Goal: Task Accomplishment & Management: Manage account settings

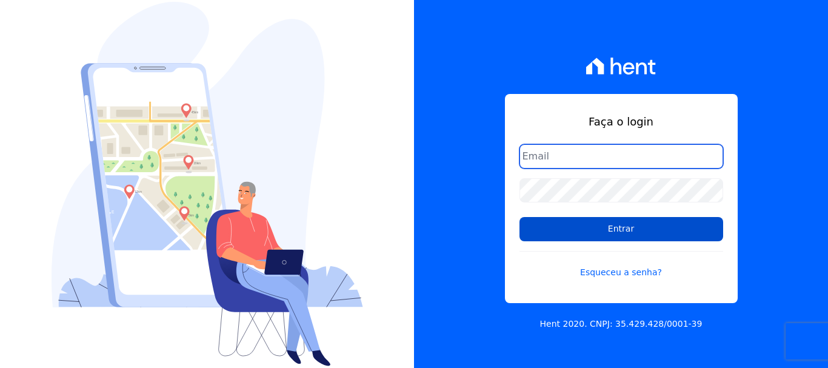
type input "erica@petraeng.com.br"
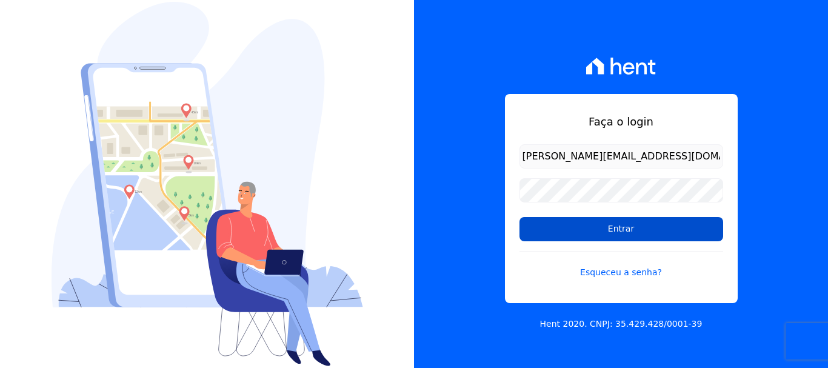
click at [613, 234] on input "Entrar" at bounding box center [621, 229] width 204 height 24
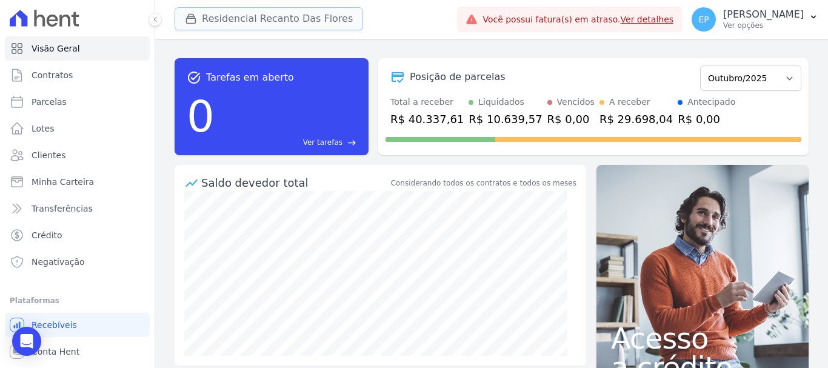
click at [190, 19] on icon "button" at bounding box center [191, 19] width 9 height 9
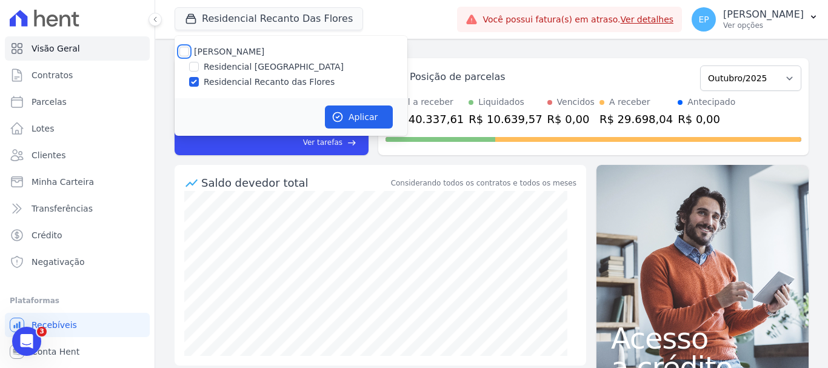
click at [181, 51] on input "[PERSON_NAME]" at bounding box center [184, 52] width 10 height 10
checkbox input "true"
click at [356, 114] on button "Aplicar" at bounding box center [359, 116] width 68 height 23
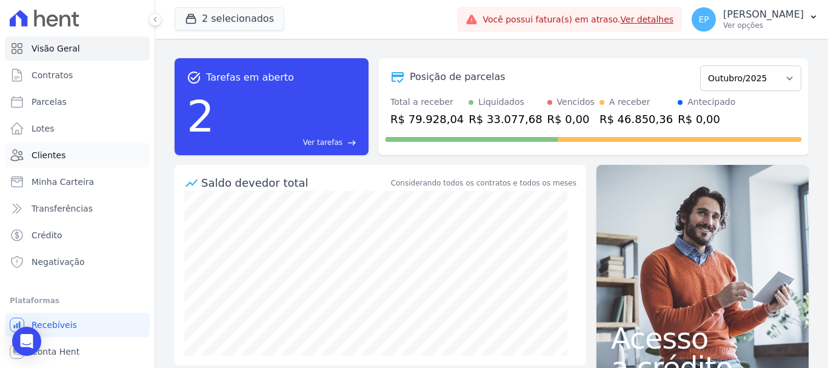
click at [54, 158] on span "Clientes" at bounding box center [49, 155] width 34 height 12
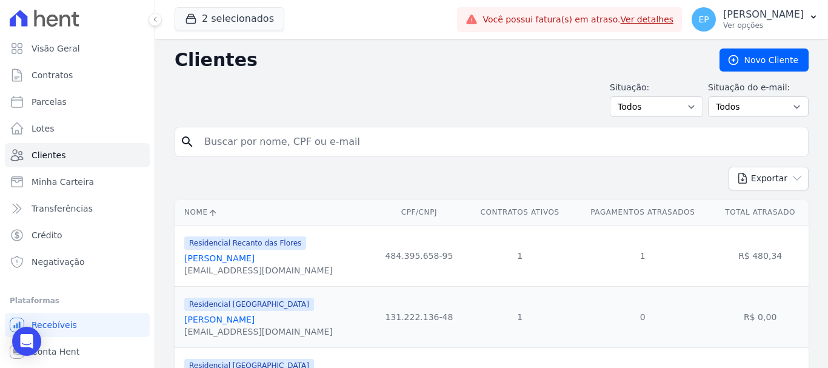
click at [229, 145] on input "search" at bounding box center [500, 142] width 606 height 24
type input "[DEMOGRAPHIC_DATA]"
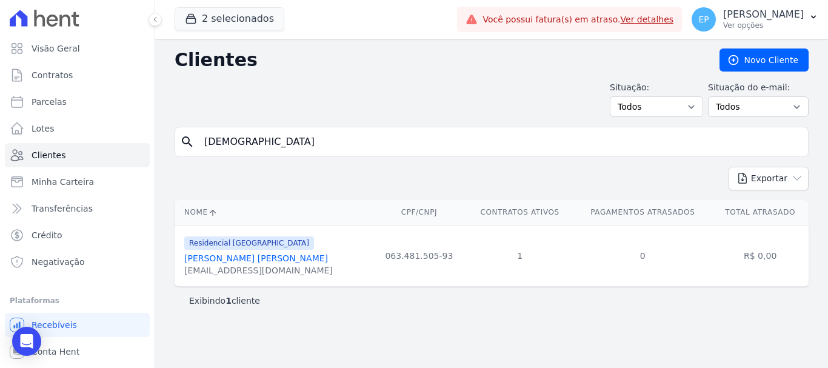
click at [260, 260] on link "[PERSON_NAME] [PERSON_NAME]" at bounding box center [256, 258] width 144 height 10
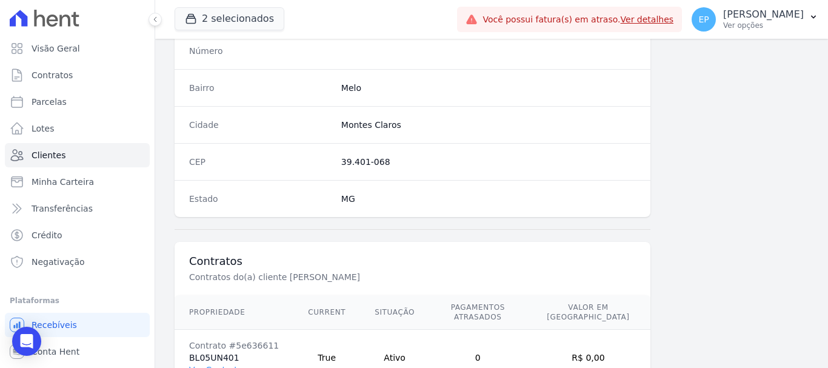
scroll to position [766, 0]
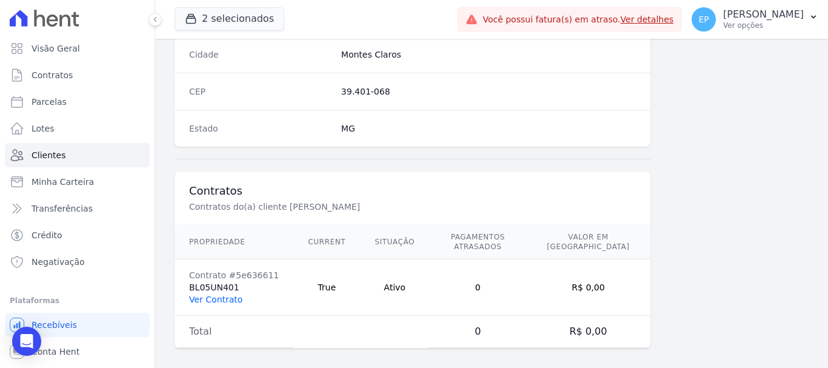
click at [222, 294] on link "Ver Contrato" at bounding box center [215, 299] width 53 height 10
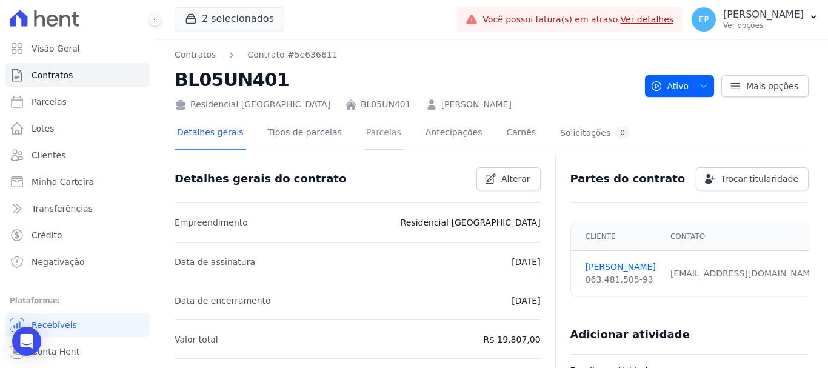
click at [373, 137] on link "Parcelas" at bounding box center [383, 134] width 40 height 32
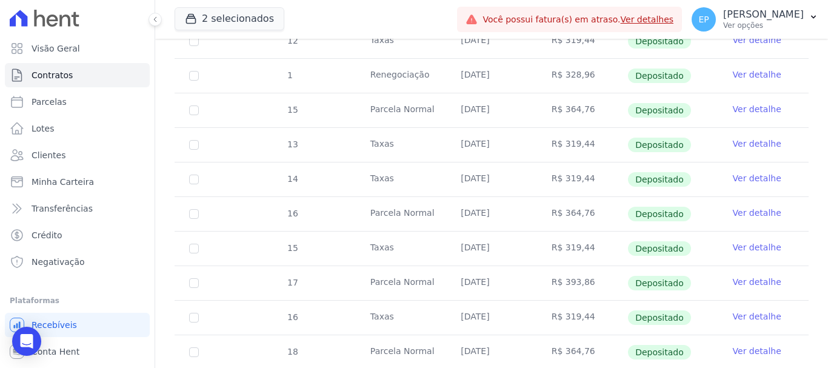
scroll to position [848, 0]
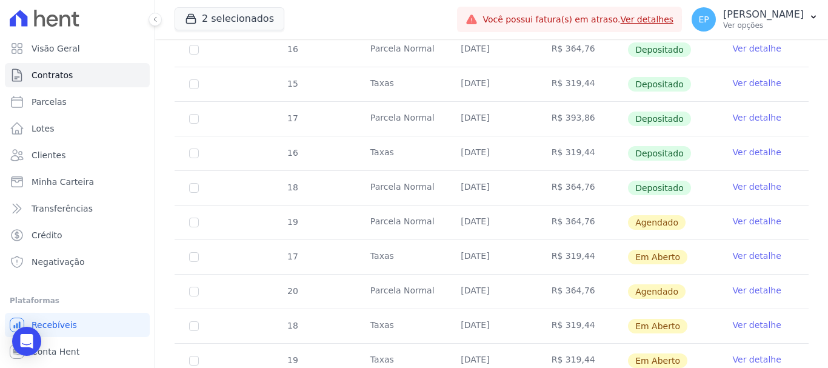
click at [738, 215] on link "Ver detalhe" at bounding box center [756, 221] width 48 height 12
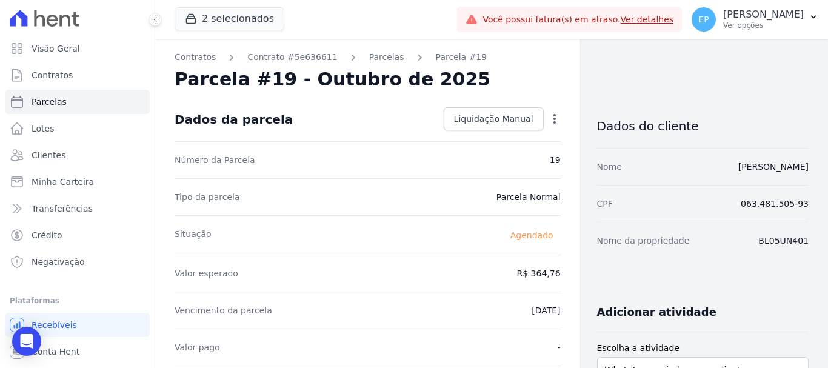
click at [548, 120] on icon "button" at bounding box center [554, 119] width 12 height 12
click at [449, 208] on div "Tipo da parcela [GEOGRAPHIC_DATA]" at bounding box center [367, 196] width 386 height 37
click at [369, 58] on link "Parcelas" at bounding box center [386, 57] width 35 height 13
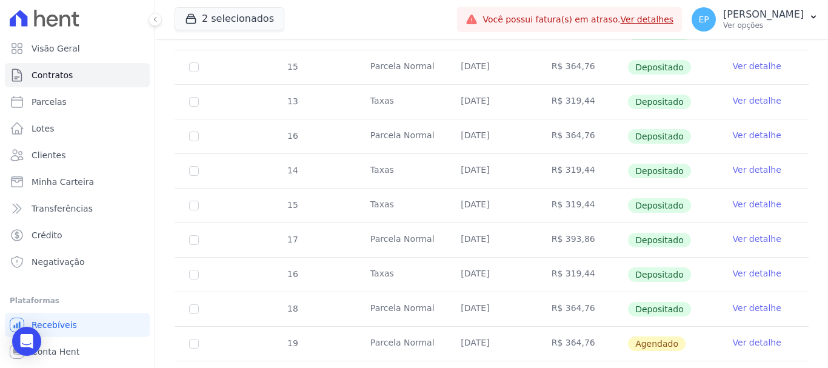
scroll to position [947, 0]
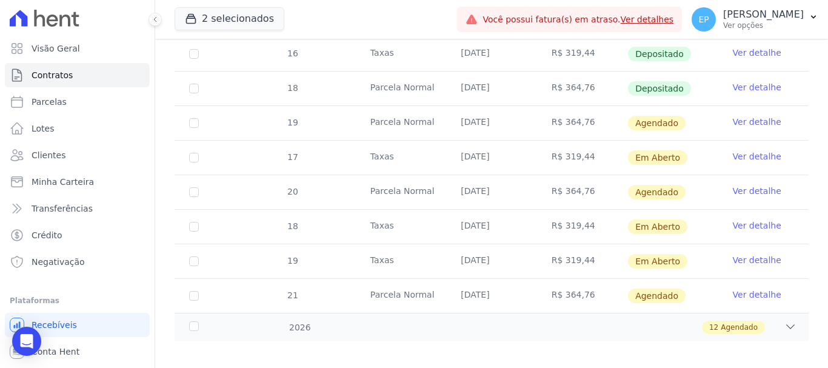
click at [732, 116] on link "Ver detalhe" at bounding box center [756, 122] width 48 height 12
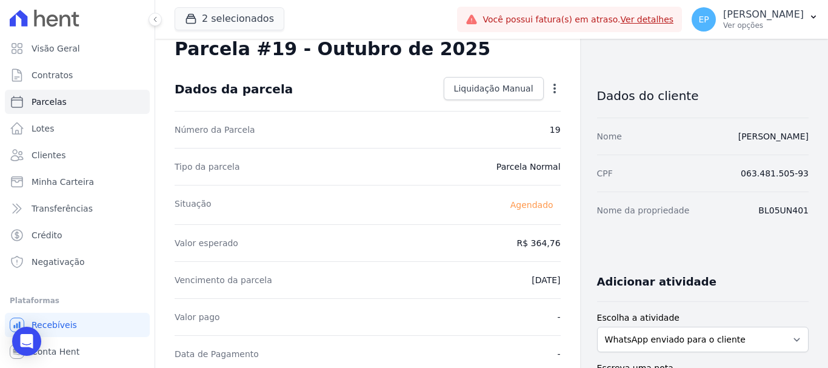
scroll to position [25, 0]
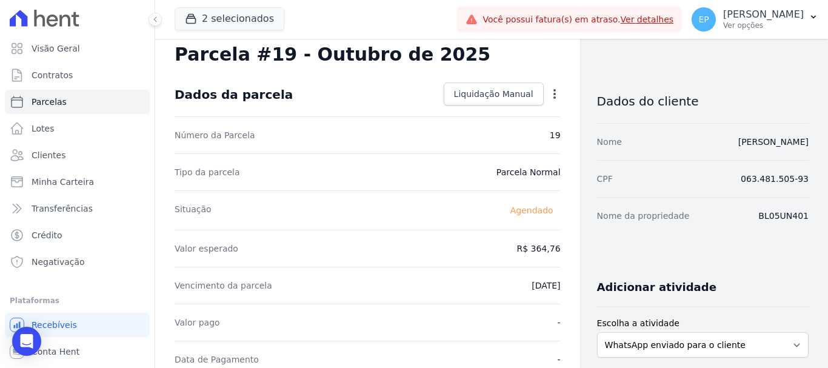
click at [548, 96] on icon "button" at bounding box center [554, 94] width 12 height 12
click at [463, 111] on link "Alterar" at bounding box center [502, 110] width 107 height 22
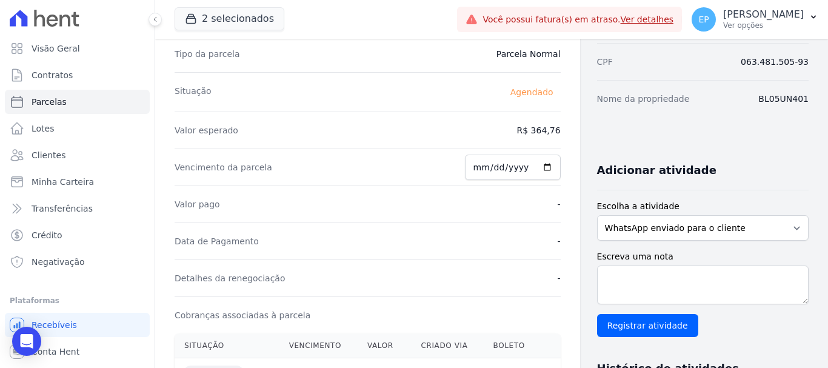
scroll to position [85, 0]
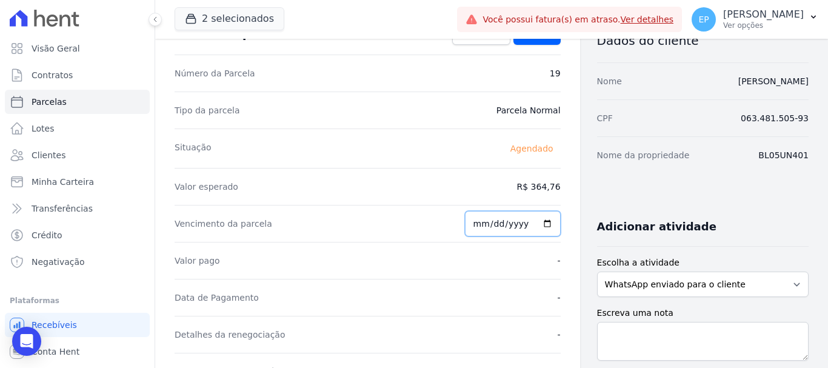
click at [476, 224] on input "[DATE]" at bounding box center [513, 223] width 96 height 25
type input "[DATE]"
click at [413, 177] on div "Valor esperado R$ 364,76" at bounding box center [367, 186] width 386 height 37
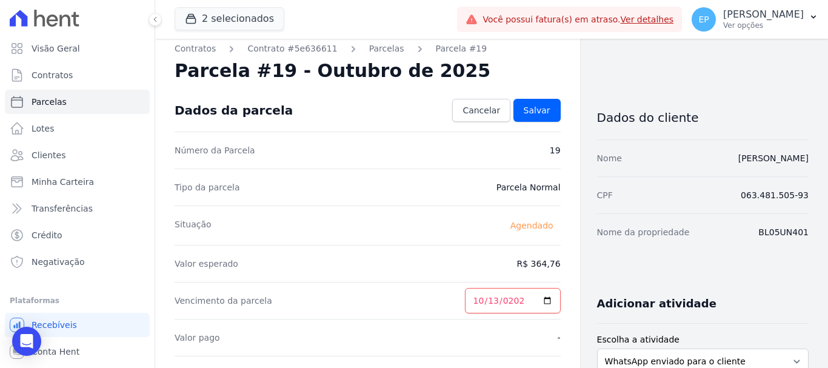
scroll to position [0, 0]
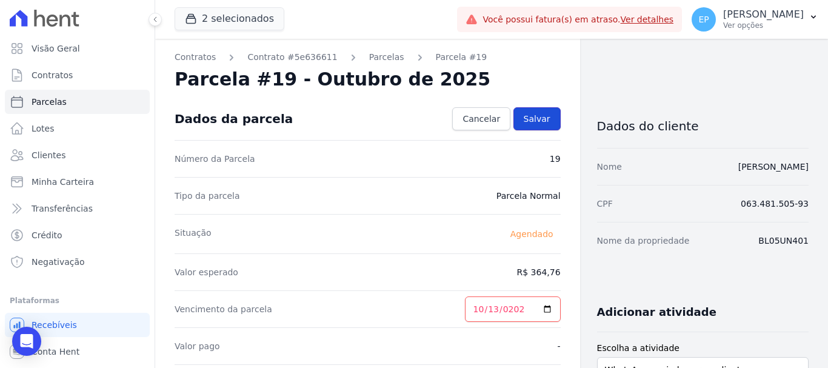
click at [537, 122] on span "Salvar" at bounding box center [536, 119] width 27 height 12
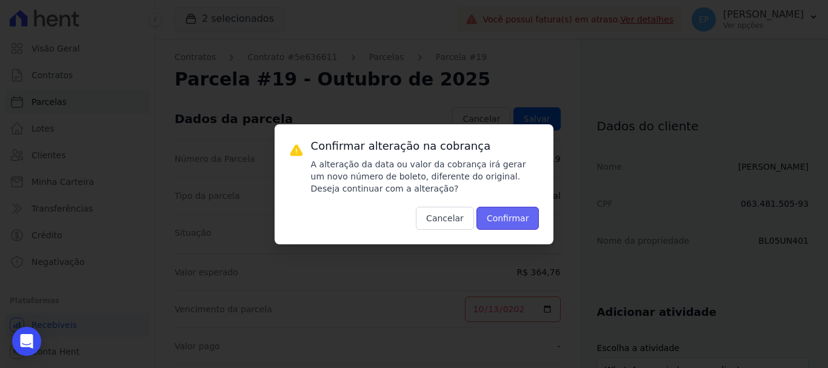
click at [512, 220] on button "Confirmar" at bounding box center [507, 218] width 63 height 23
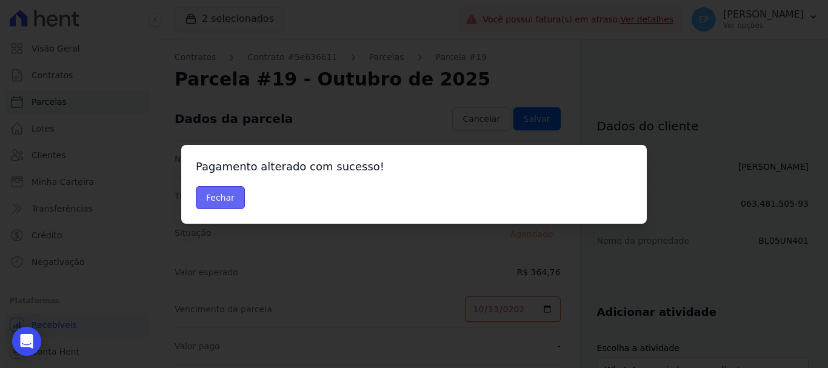
click at [219, 197] on button "Fechar" at bounding box center [220, 197] width 49 height 23
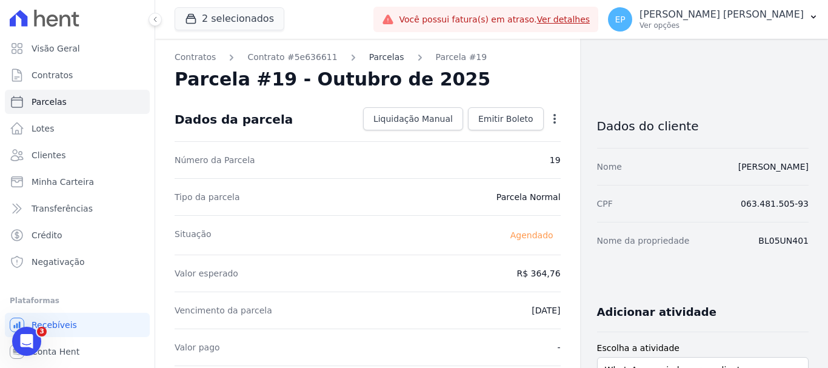
click at [369, 61] on link "Parcelas" at bounding box center [386, 57] width 35 height 13
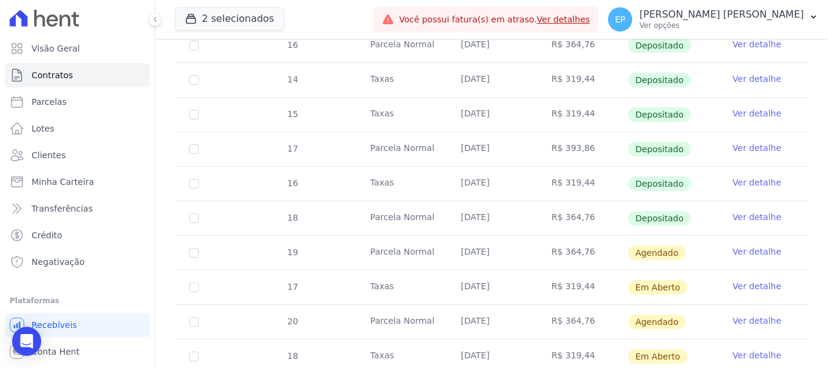
scroll to position [848, 0]
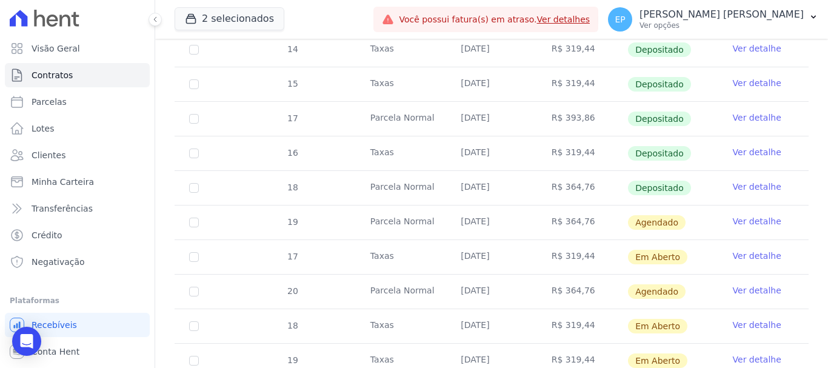
click at [733, 215] on link "Ver detalhe" at bounding box center [756, 221] width 48 height 12
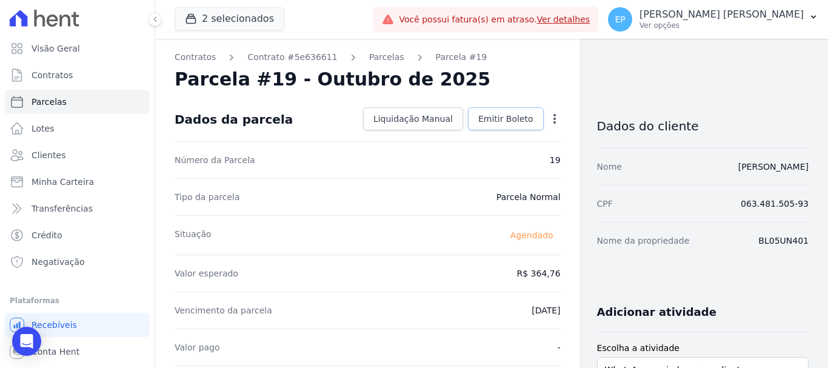
click at [502, 118] on span "Emitir Boleto" at bounding box center [505, 119] width 55 height 12
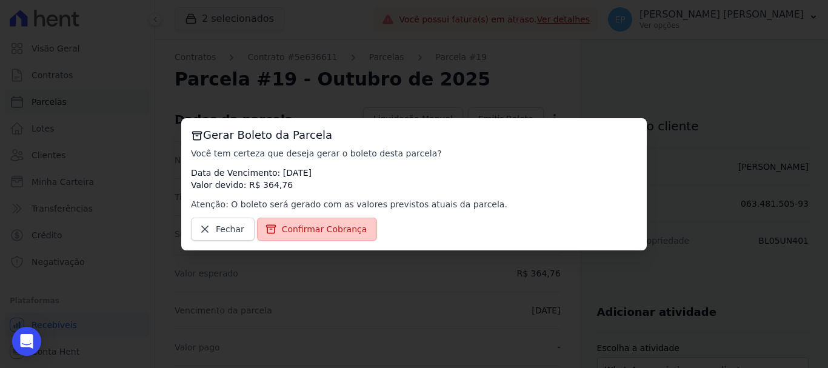
click at [307, 228] on span "Confirmar Cobrança" at bounding box center [324, 229] width 85 height 12
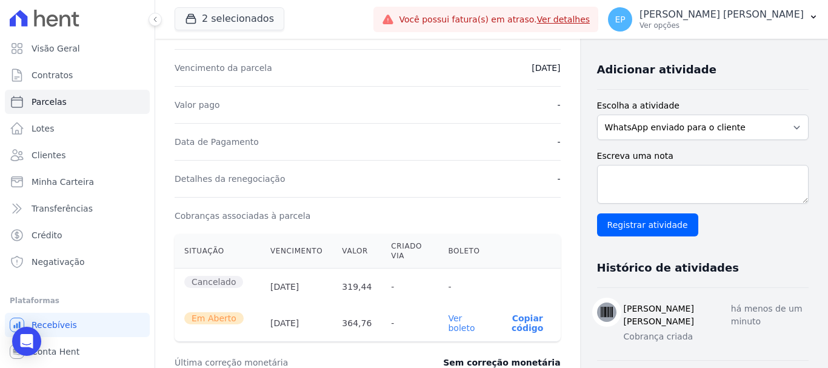
scroll to position [424, 0]
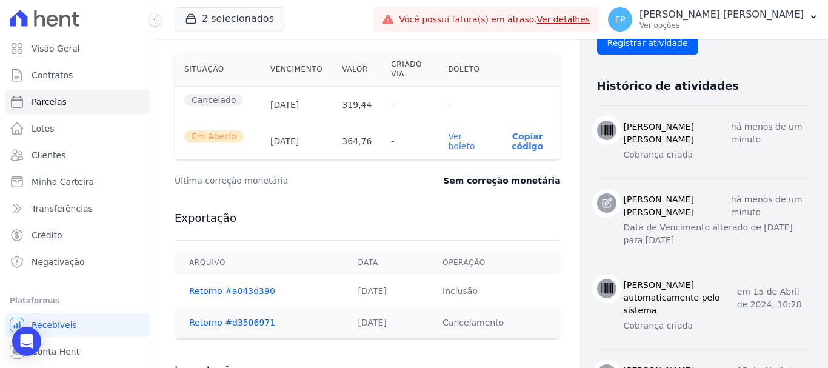
click at [523, 142] on p "Copiar código" at bounding box center [527, 140] width 47 height 19
